Goal: Transaction & Acquisition: Purchase product/service

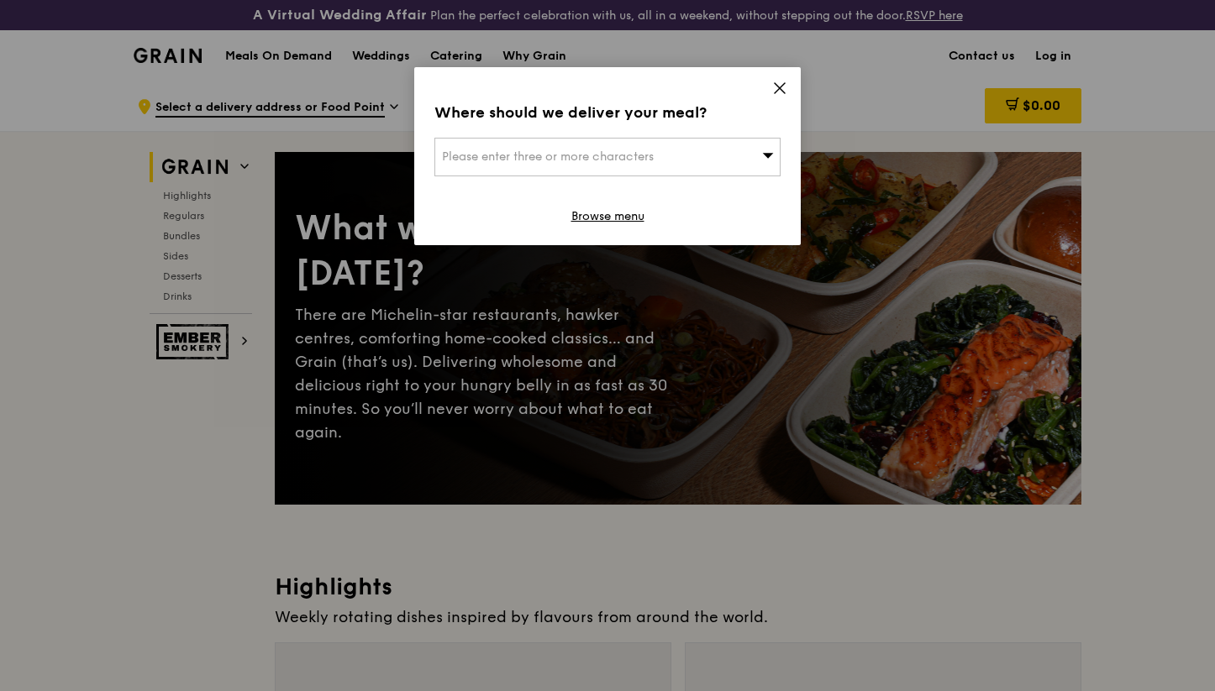
click at [776, 84] on icon at bounding box center [779, 88] width 15 height 15
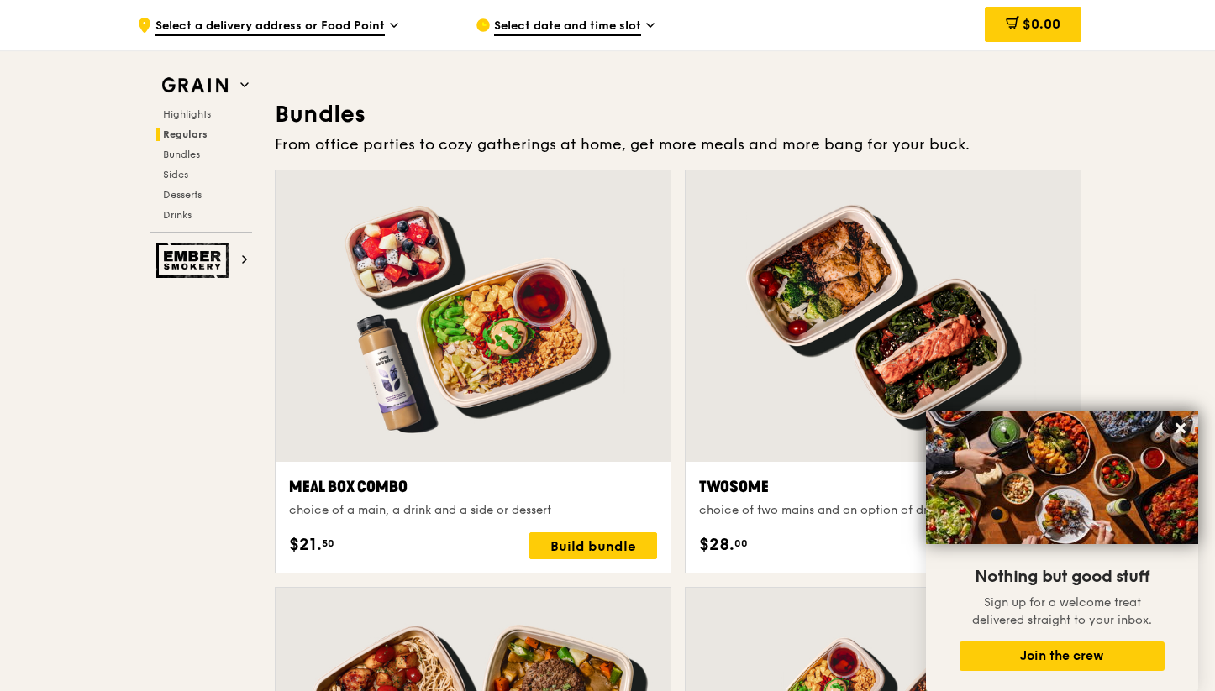
scroll to position [2390, 0]
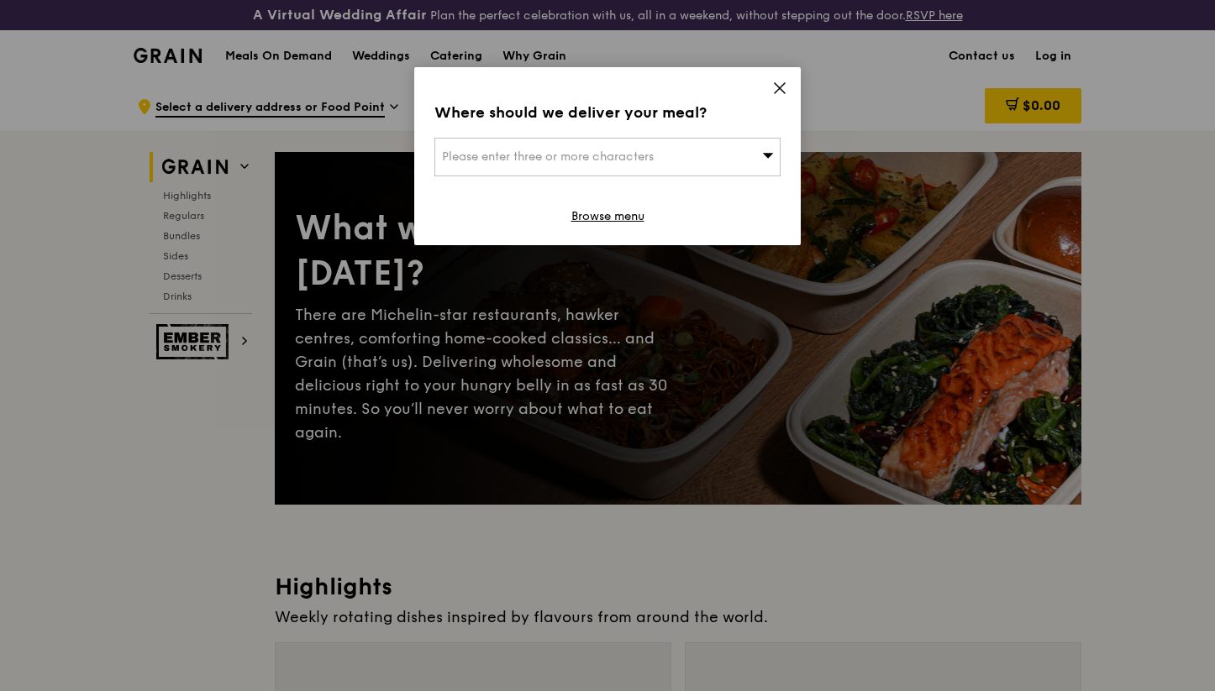
click at [785, 80] on div "Where should we deliver your meal? Please enter three or more characters Browse…" at bounding box center [607, 156] width 386 height 178
click at [783, 85] on icon at bounding box center [780, 88] width 10 height 10
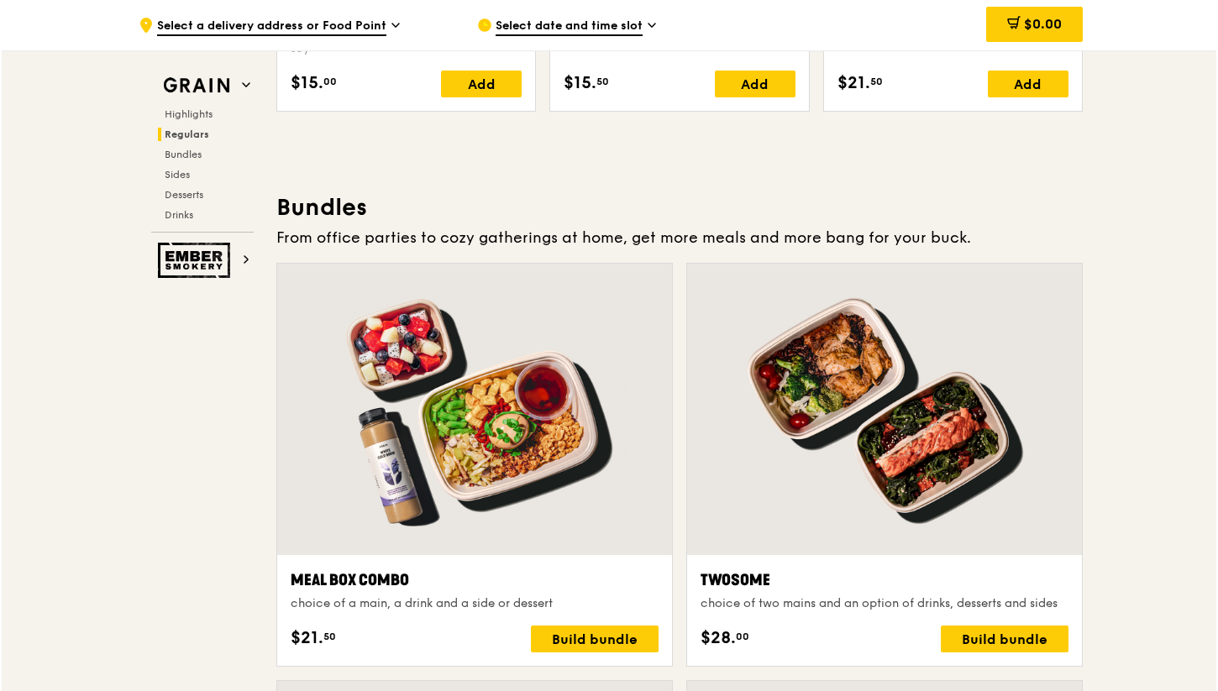
scroll to position [2339, 0]
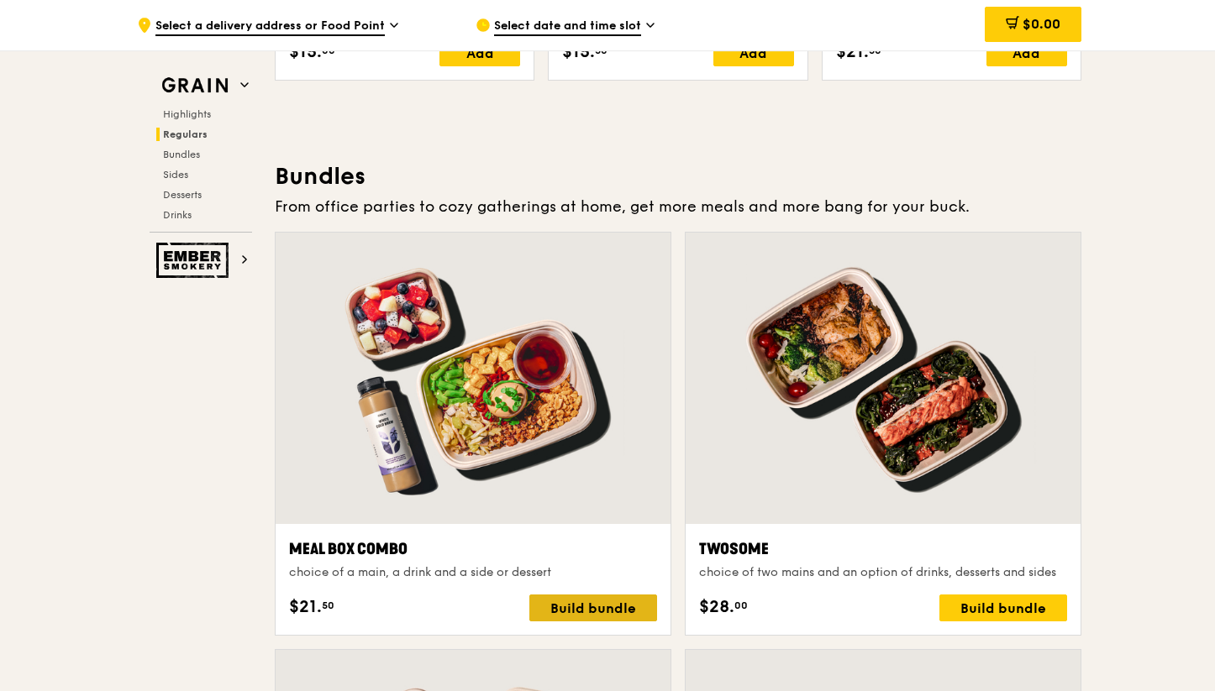
click at [568, 599] on div "Build bundle" at bounding box center [593, 608] width 128 height 27
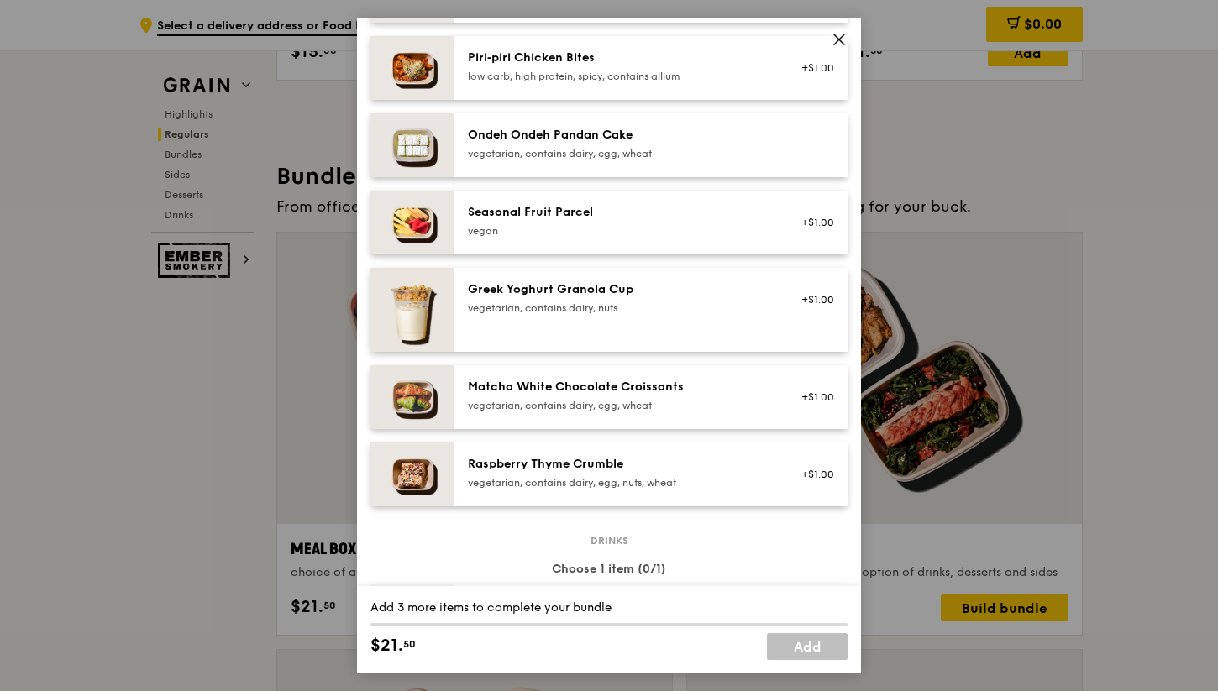
scroll to position [1234, 0]
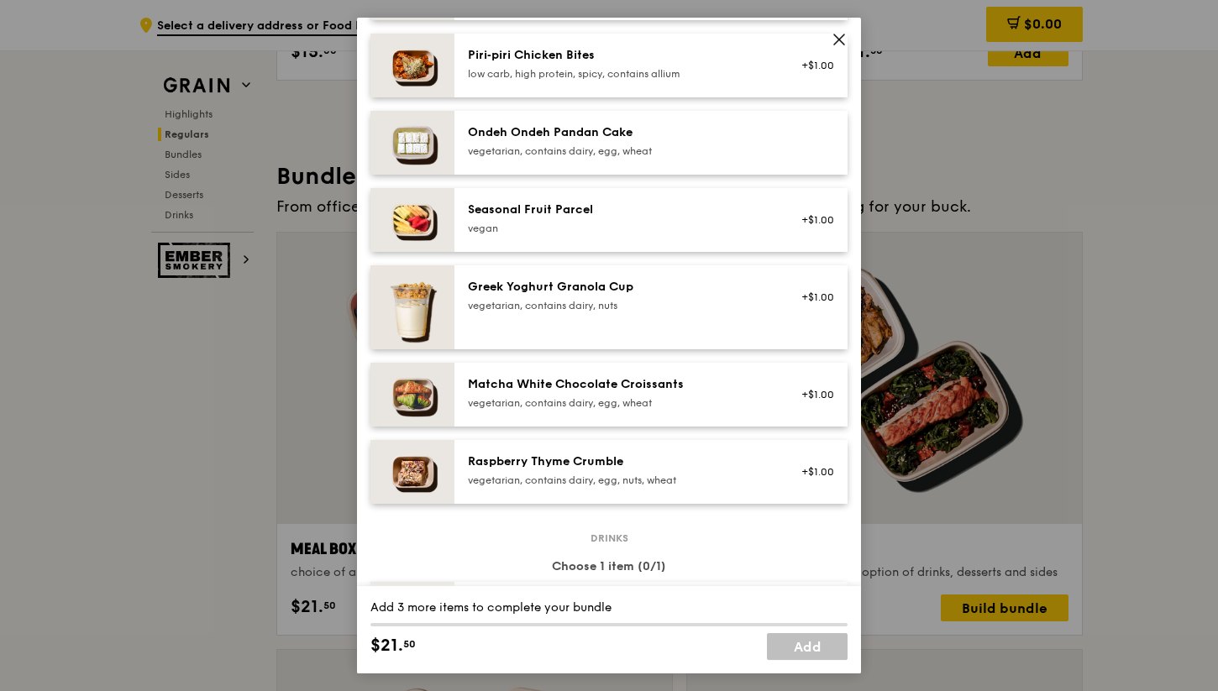
click at [839, 39] on icon at bounding box center [839, 39] width 10 height 10
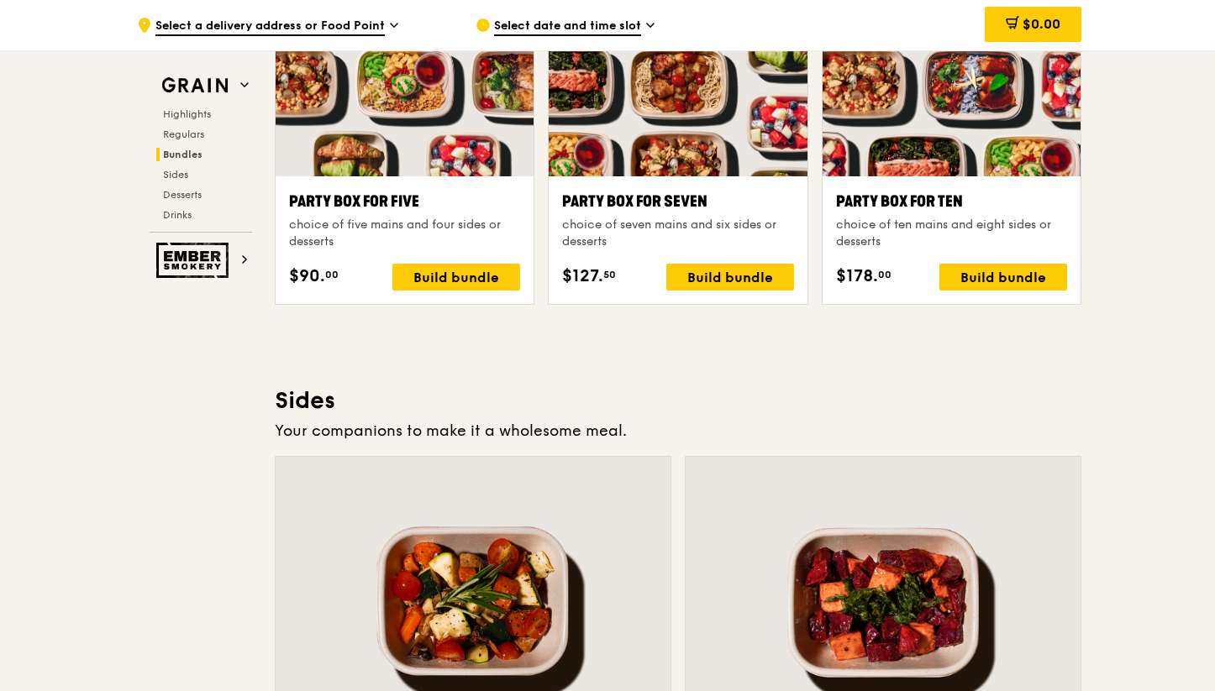
scroll to position [3425, 0]
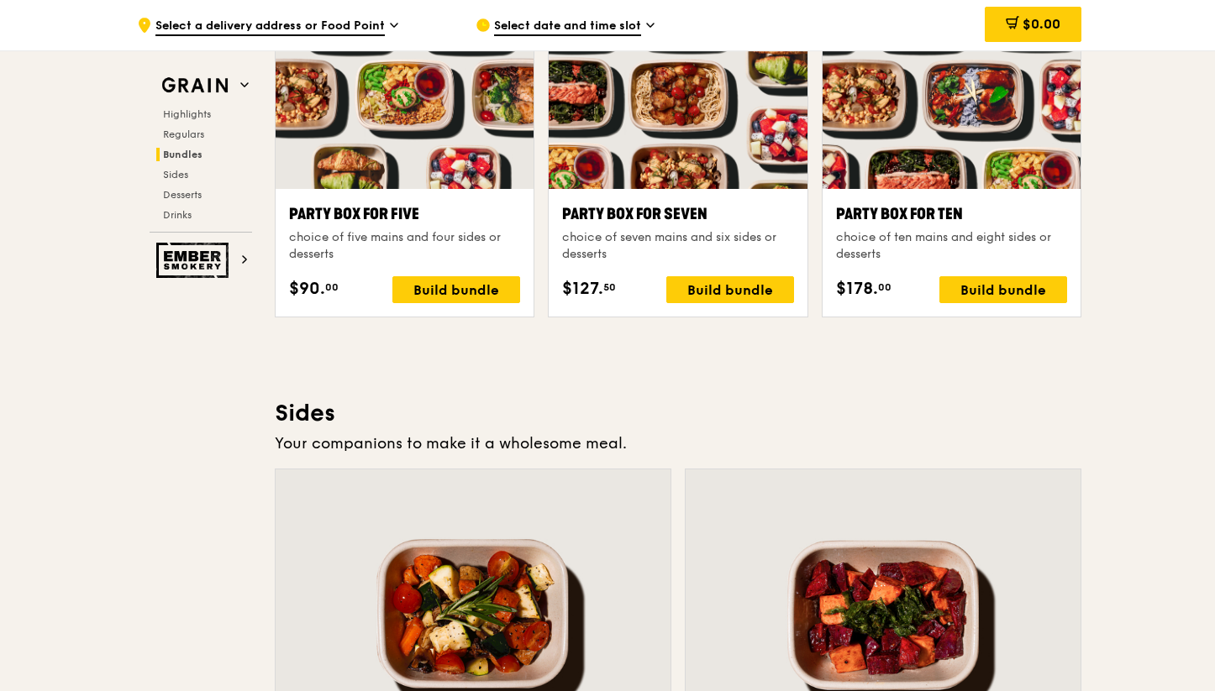
click at [651, 24] on icon at bounding box center [650, 25] width 8 height 15
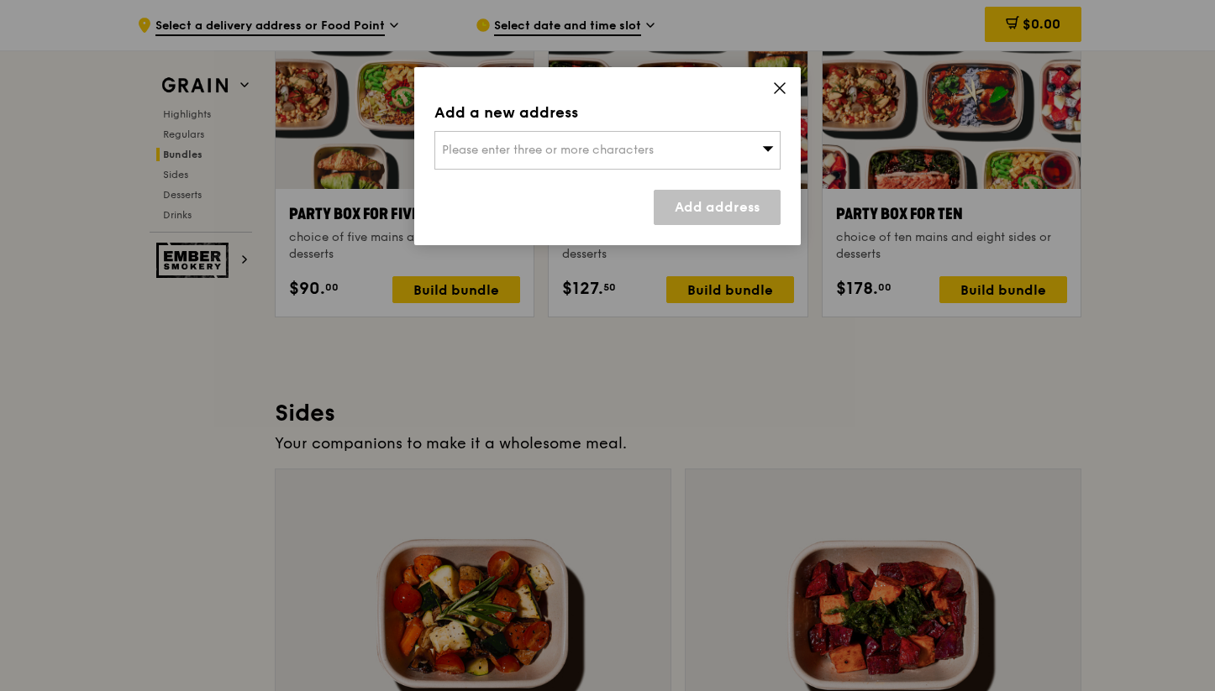
click at [780, 81] on icon at bounding box center [779, 88] width 15 height 15
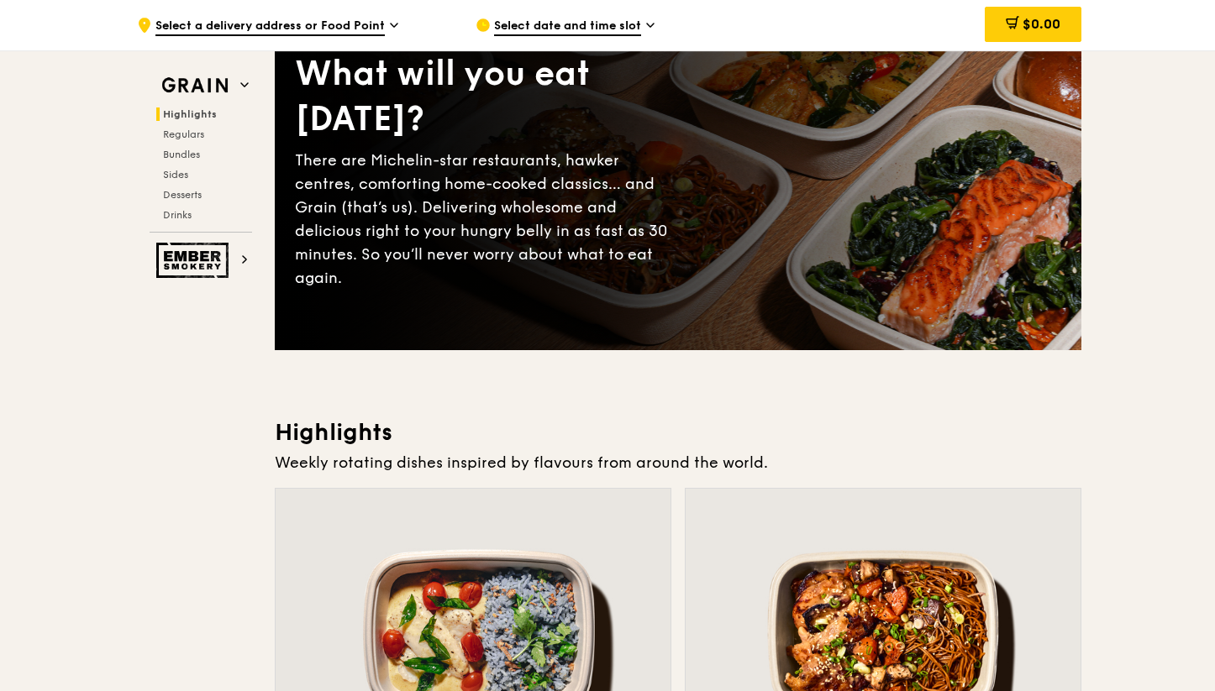
scroll to position [0, 0]
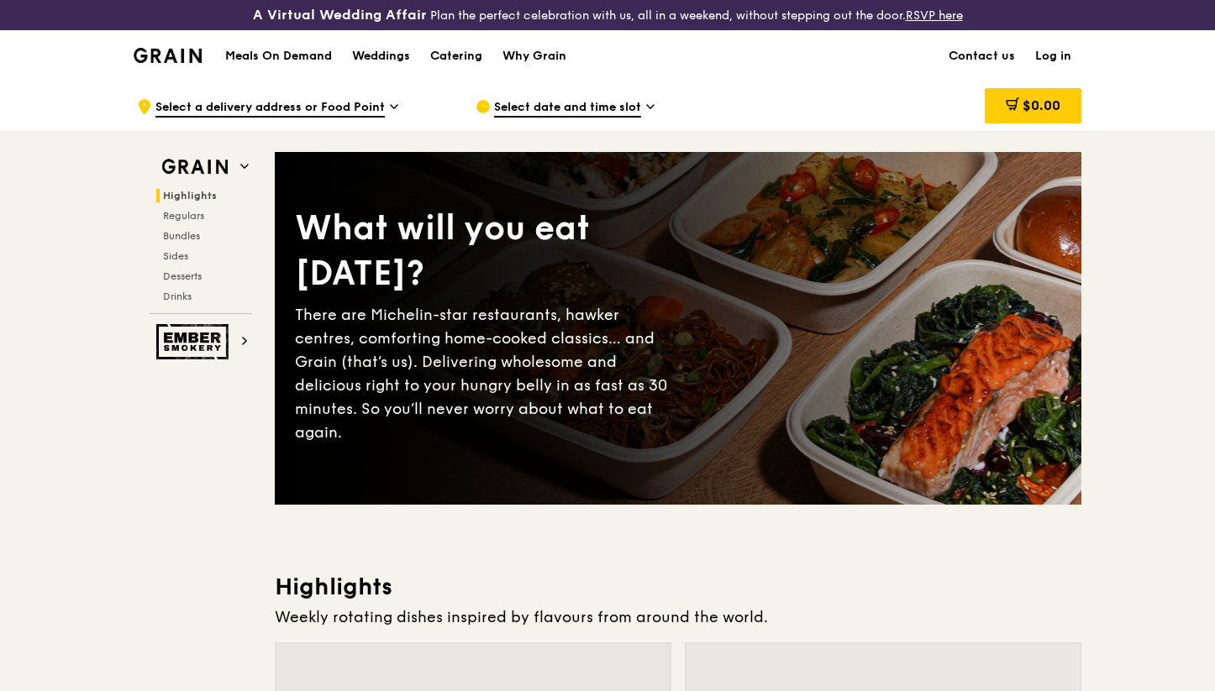
click at [586, 104] on span "Select date and time slot" at bounding box center [567, 108] width 147 height 18
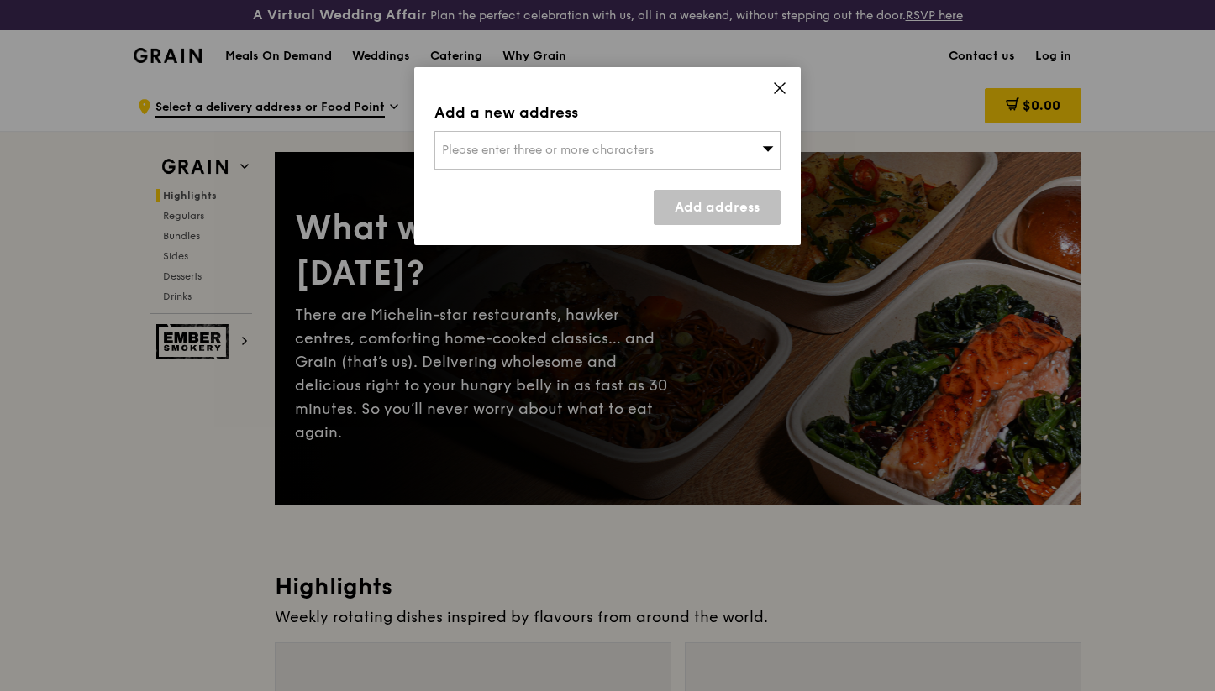
click at [788, 87] on div "Add a new address Please enter three or more characters Add address" at bounding box center [607, 156] width 386 height 178
click at [414, 80] on div "Add a new address Please enter three or more characters Add address" at bounding box center [607, 156] width 386 height 178
click at [773, 89] on icon at bounding box center [779, 88] width 15 height 15
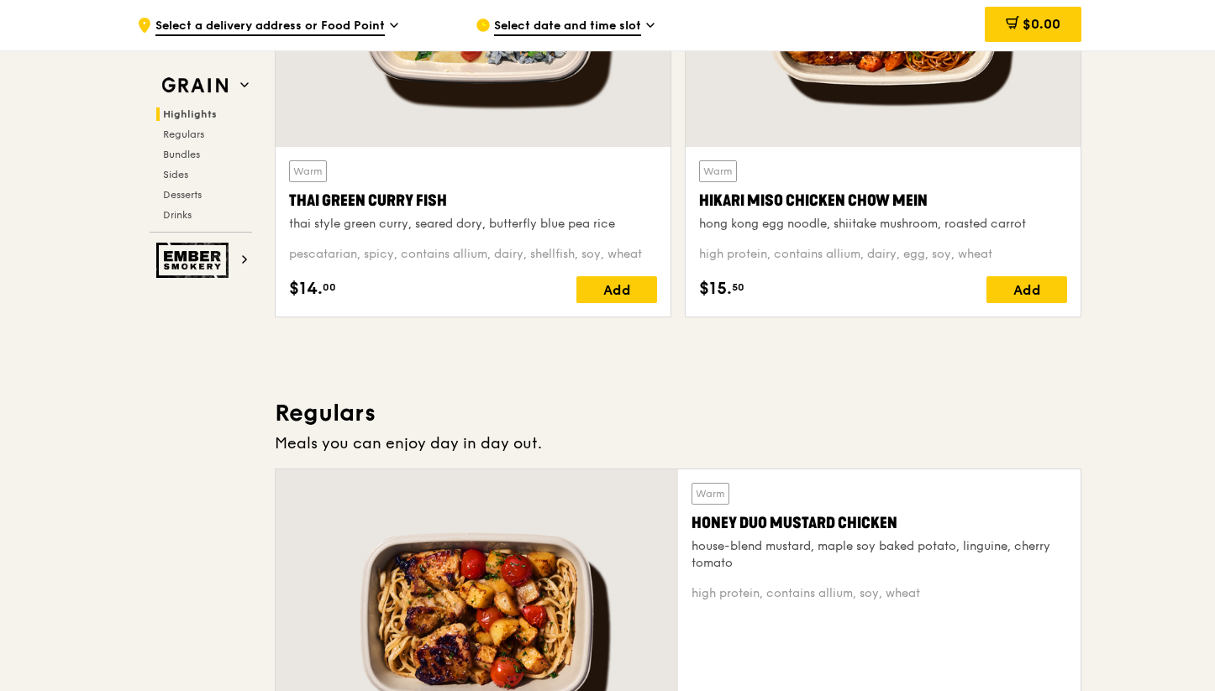
scroll to position [863, 0]
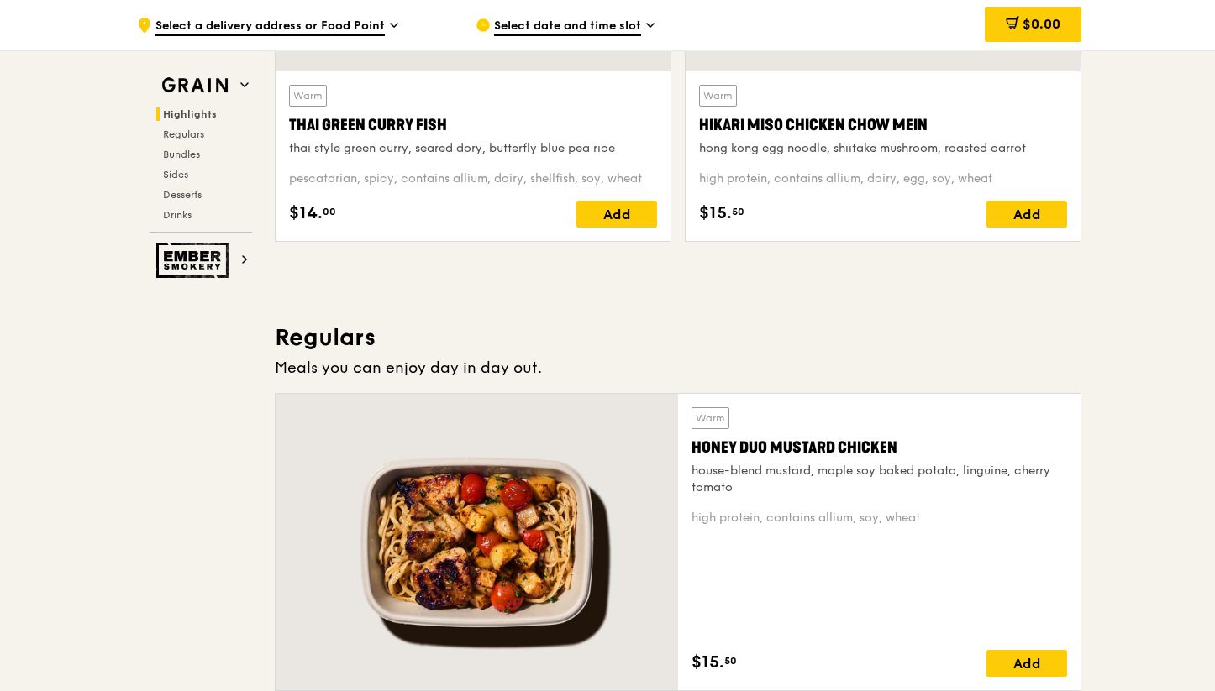
drag, startPoint x: 912, startPoint y: 444, endPoint x: 659, endPoint y: 432, distance: 253.2
click at [659, 432] on div "Warm Honey Duo Mustard Chicken house-blend mustard, maple soy baked potato, lin…" at bounding box center [678, 542] width 807 height 298
copy div "Warm Honey Duo Mustard Chicken"
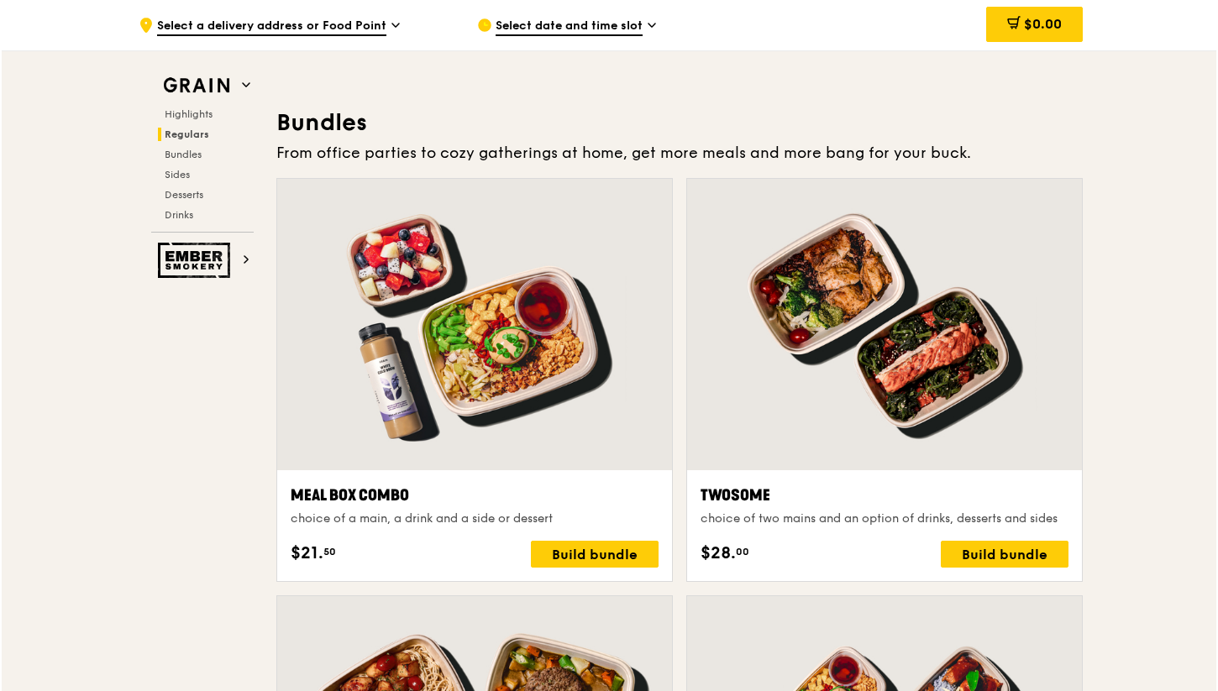
scroll to position [2374, 0]
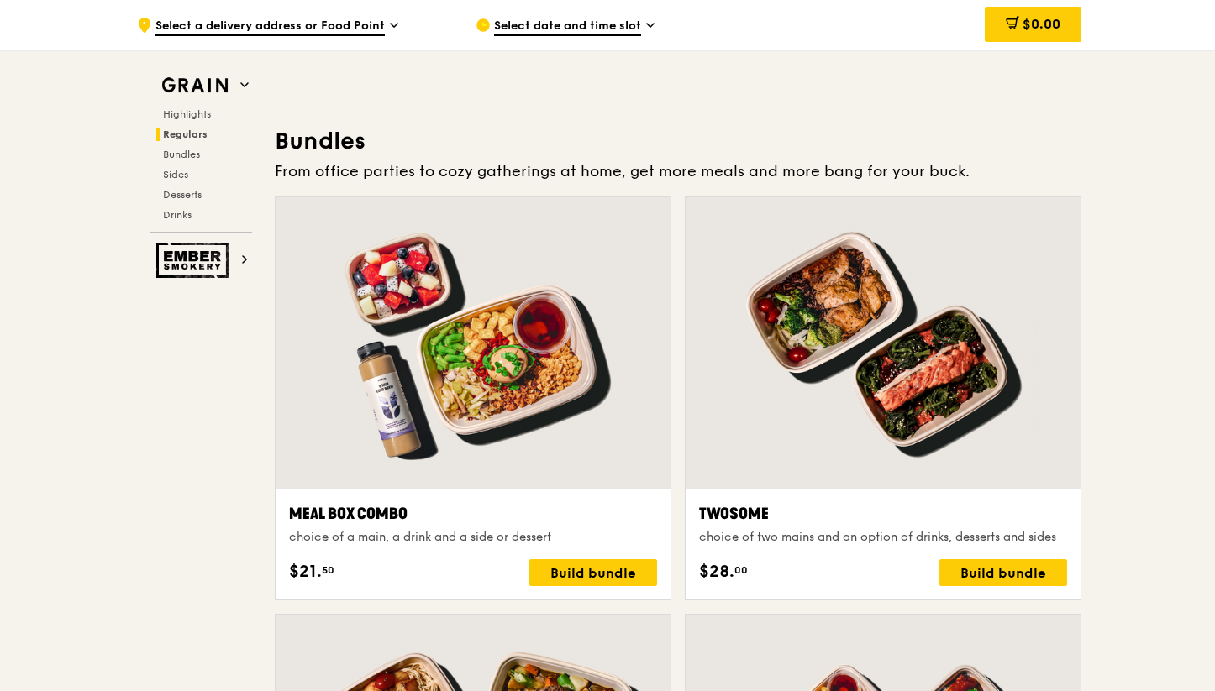
click at [509, 507] on div "Meal Box Combo" at bounding box center [473, 514] width 368 height 24
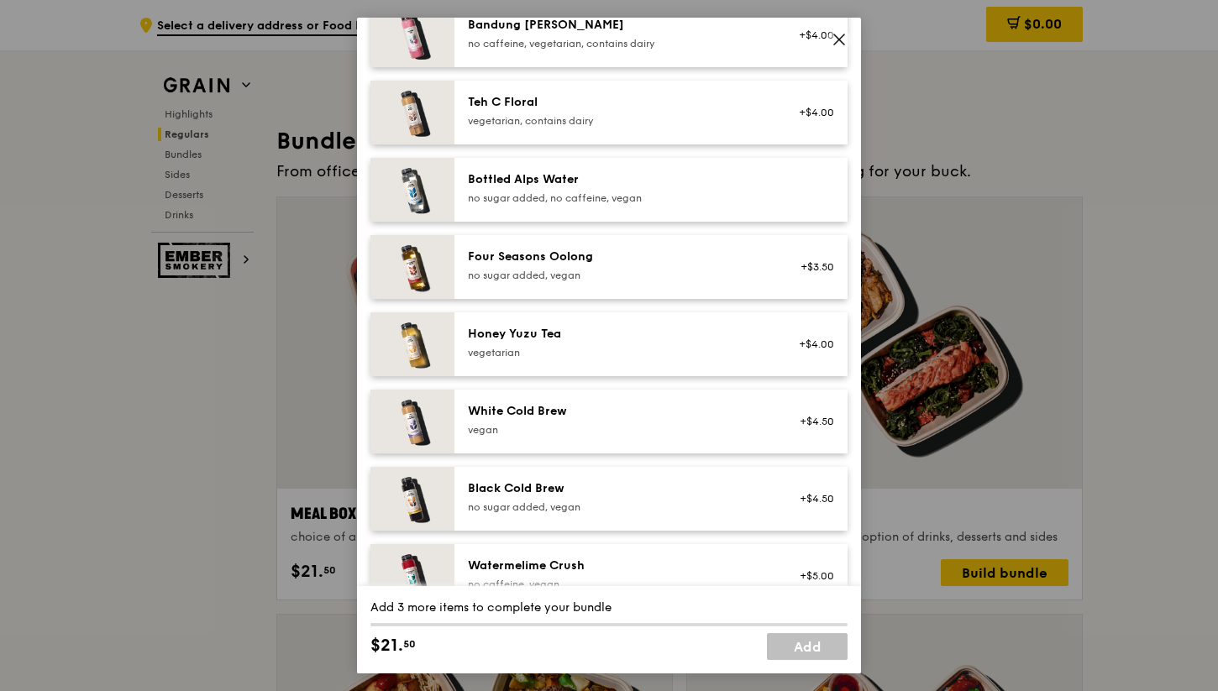
scroll to position [1809, 0]
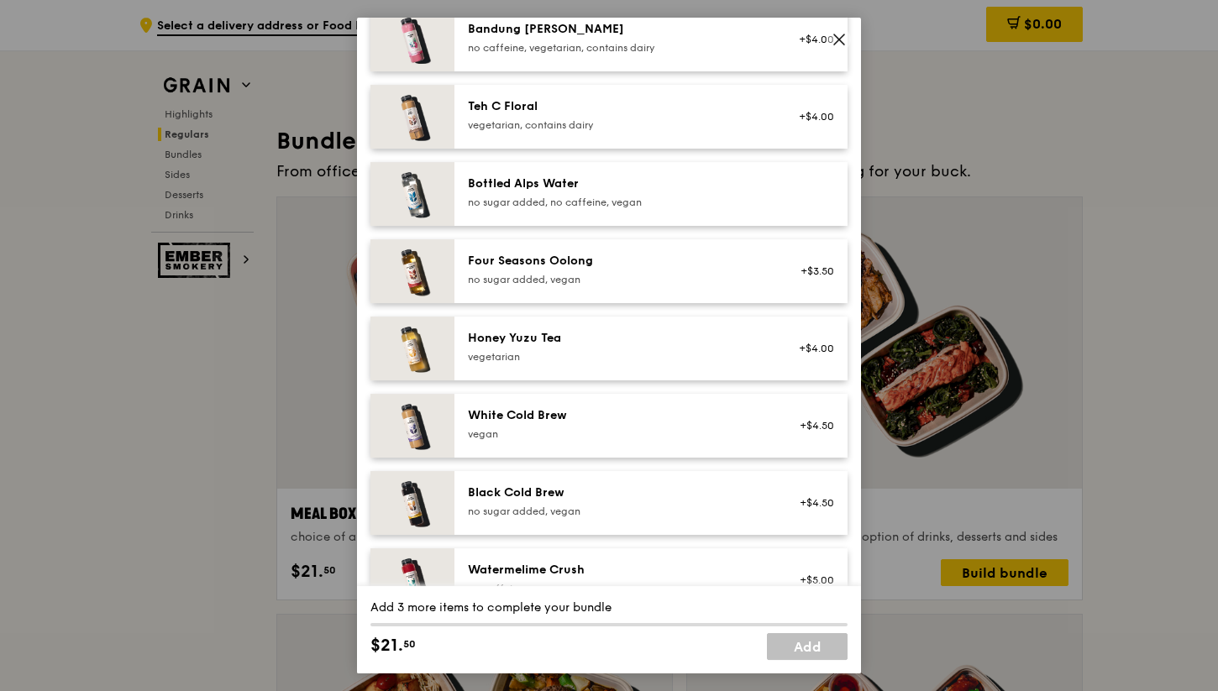
click at [840, 37] on icon at bounding box center [839, 39] width 10 height 10
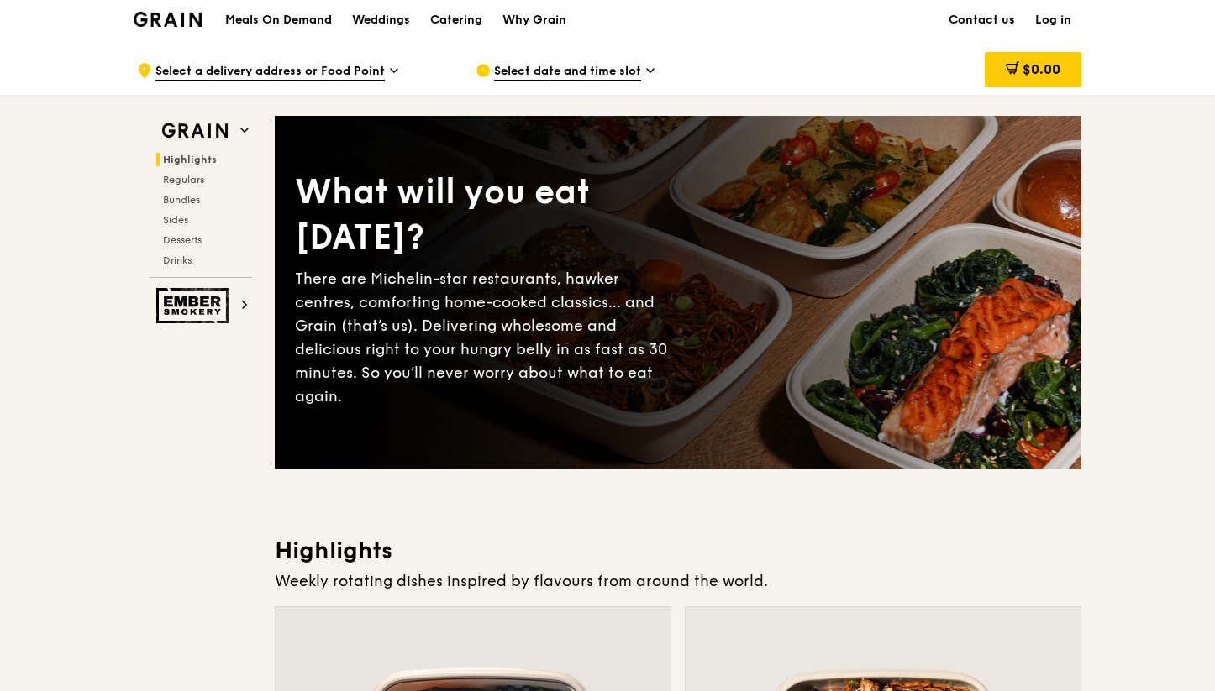
scroll to position [0, 0]
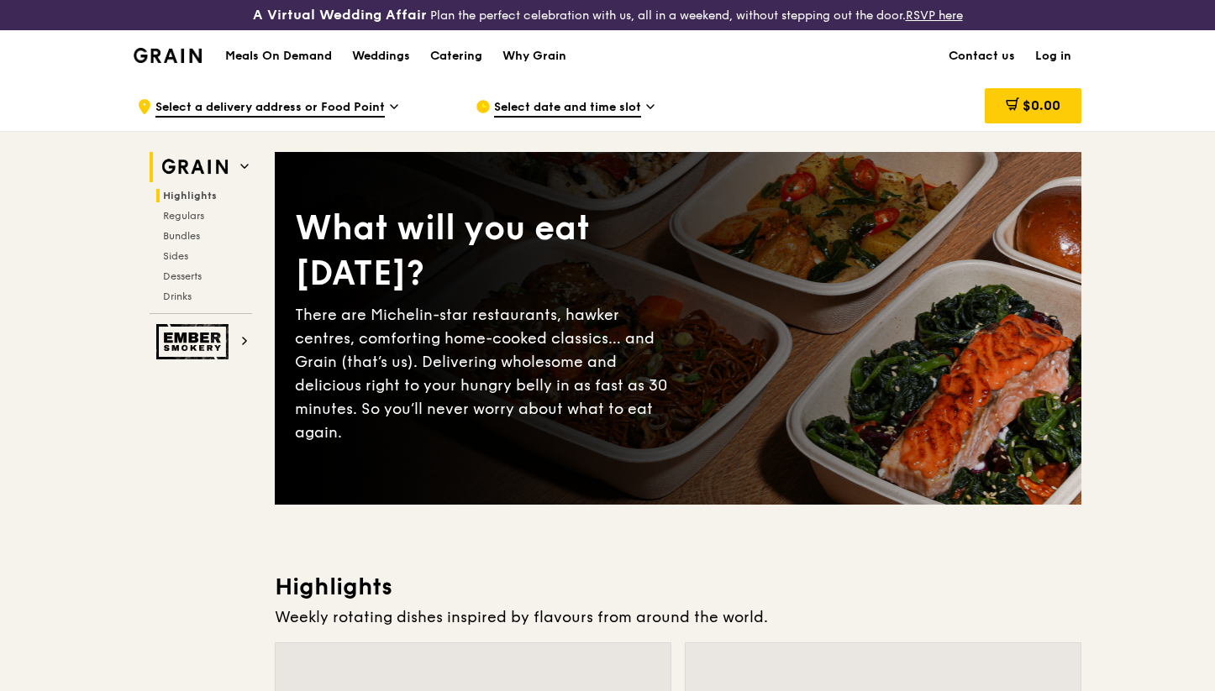
click at [228, 163] on img at bounding box center [194, 167] width 77 height 30
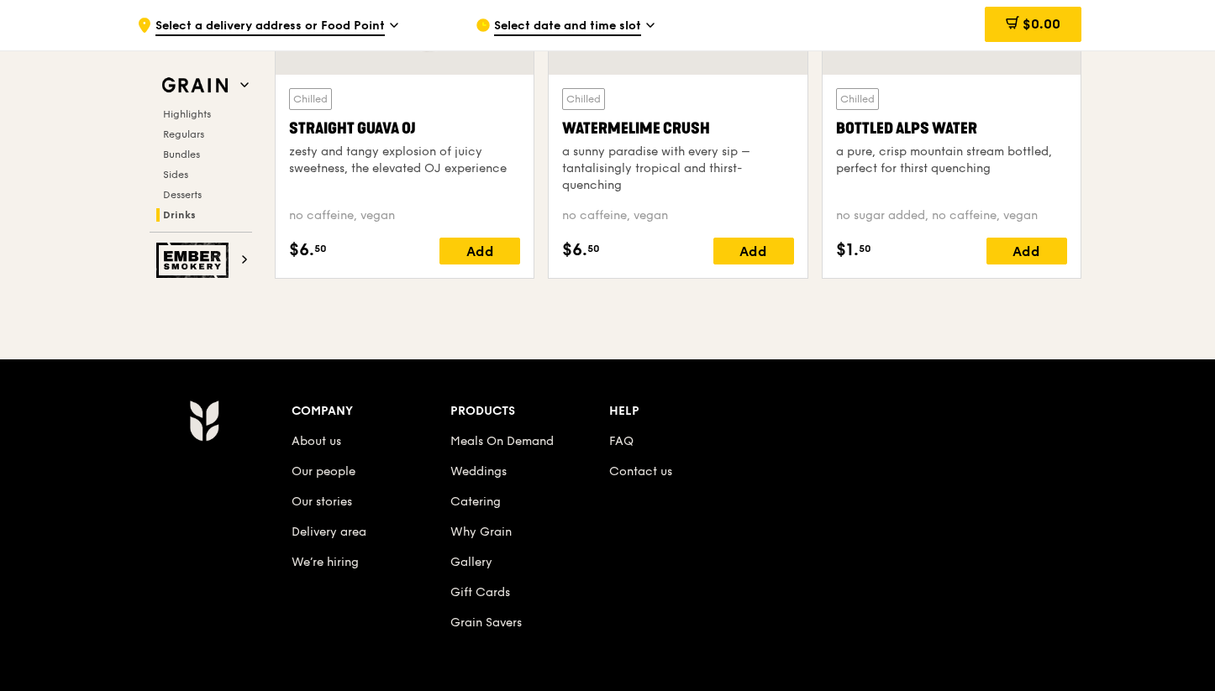
scroll to position [7030, 0]
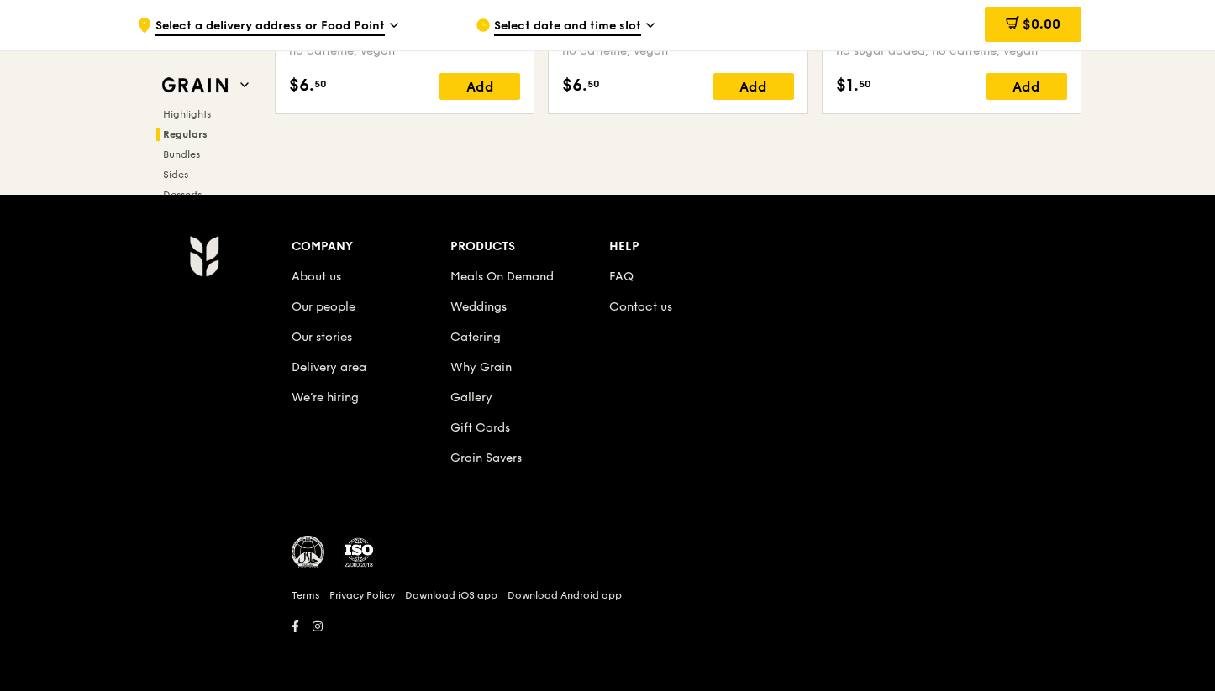
click at [188, 129] on span "Regulars" at bounding box center [185, 135] width 45 height 12
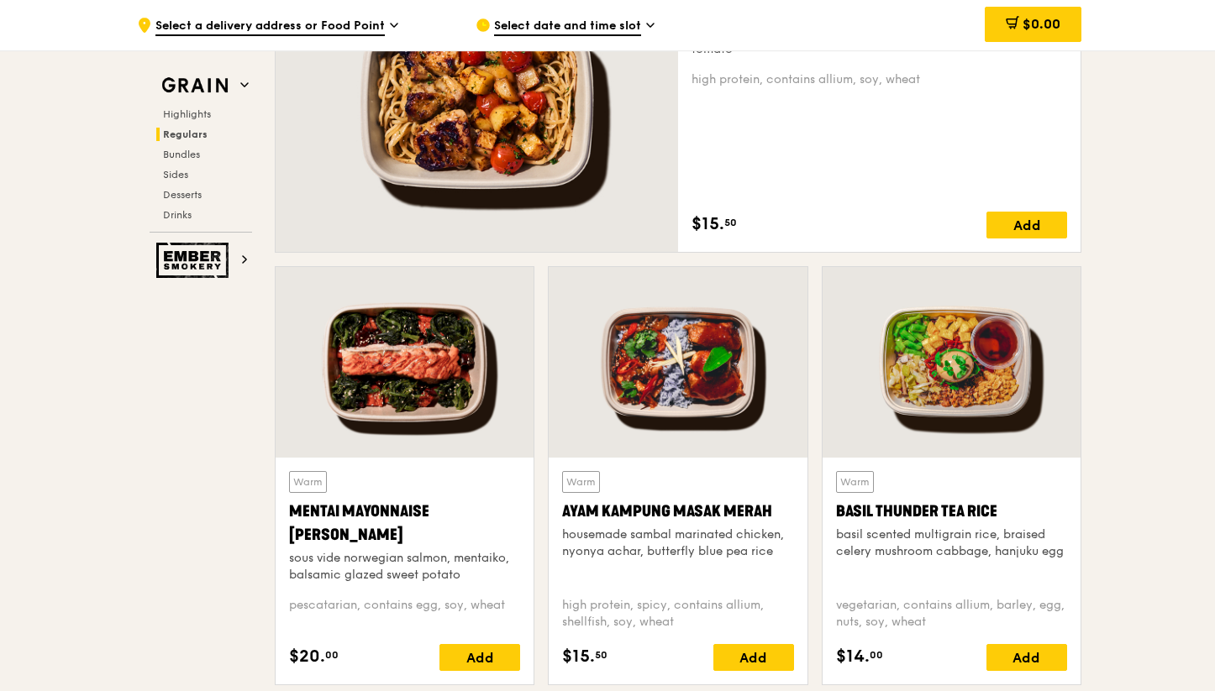
scroll to position [1118, 0]
